Goal: Information Seeking & Learning: Find specific fact

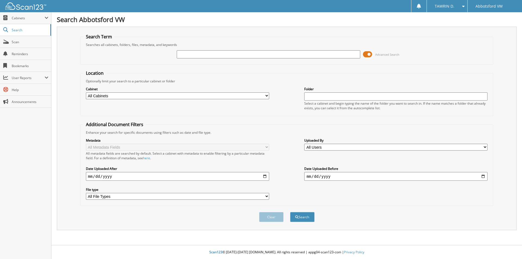
click at [216, 53] on input "text" at bounding box center [268, 54] width 183 height 8
type input "[US_VEHICLE_IDENTIFICATION_NUMBER]"
click at [301, 217] on button "Search" at bounding box center [302, 217] width 24 height 10
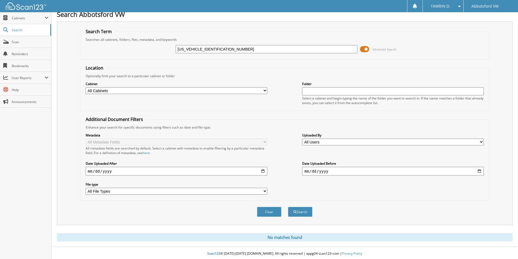
scroll to position [7, 0]
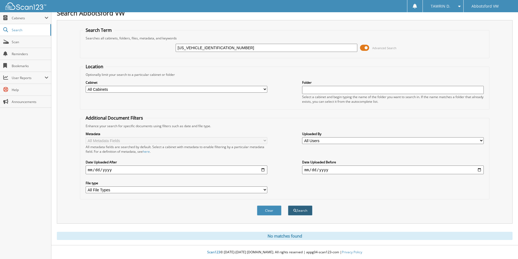
click at [303, 208] on button "Search" at bounding box center [300, 211] width 24 height 10
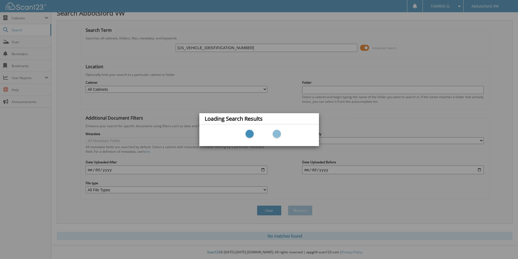
click at [204, 48] on div "Loading Search Results" at bounding box center [259, 129] width 518 height 259
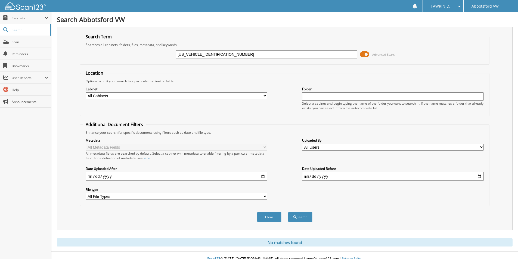
drag, startPoint x: 205, startPoint y: 54, endPoint x: 165, endPoint y: 51, distance: 40.1
click at [166, 55] on div "3VV4B7AX7RM066217 Advanced Search" at bounding box center [285, 54] width 404 height 15
type input "lt066217"
click at [288, 212] on button "Search" at bounding box center [300, 217] width 24 height 10
click at [434, 36] on fieldset "Search Term Searches all cabinets, folders, files, metadata, and keywords lt066…" at bounding box center [285, 49] width 410 height 31
